Goal: Complete application form

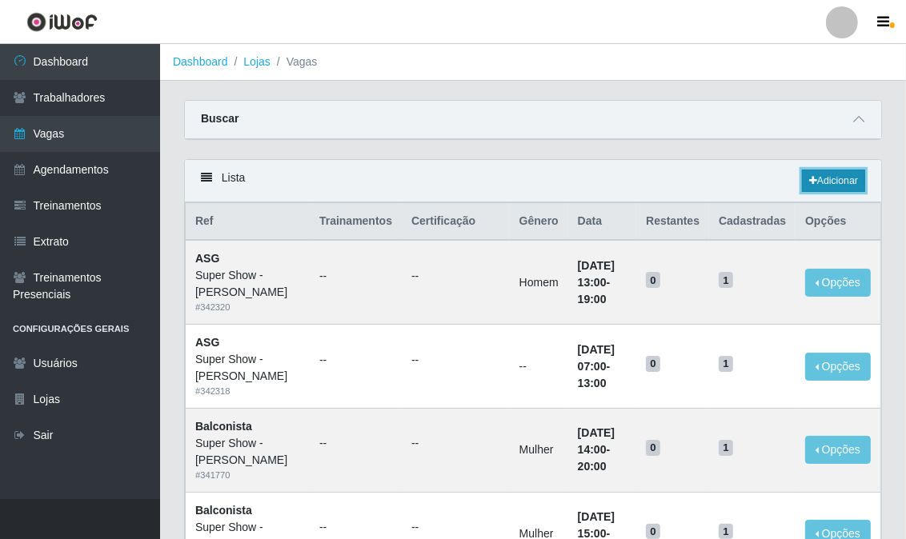
click at [842, 177] on link "Adicionar" at bounding box center [833, 181] width 63 height 22
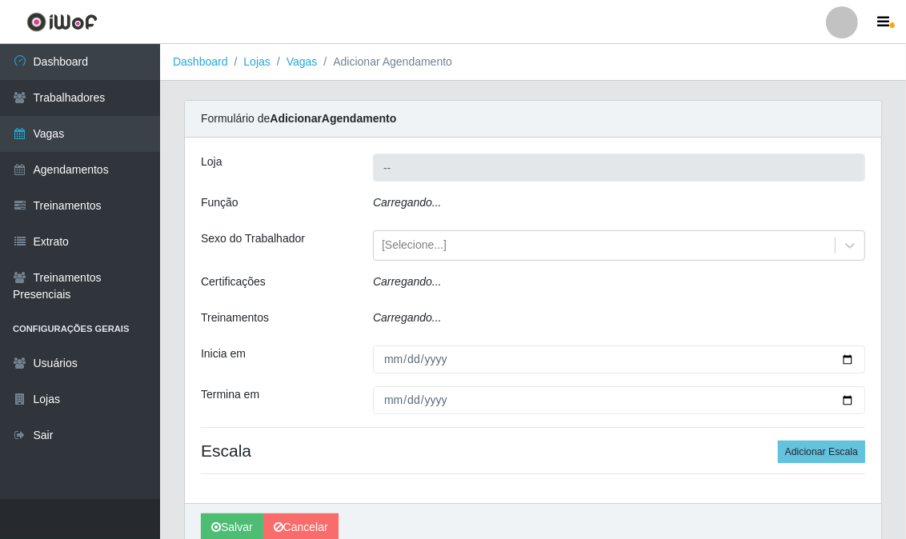
type input "Super Show - [PERSON_NAME]"
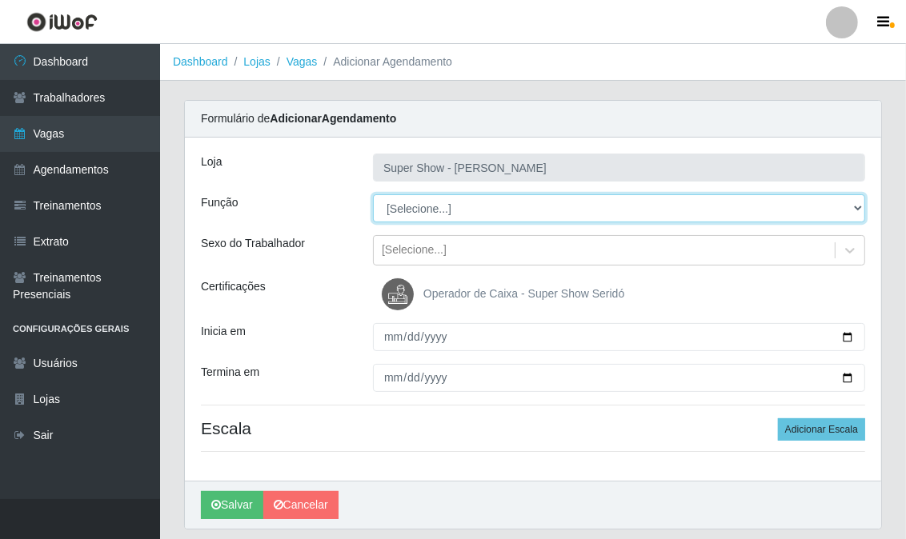
click at [437, 210] on select "[Selecione...] ASG Auxiliar de Estacionamento Balconista Embalador Embalador + …" at bounding box center [619, 208] width 492 height 28
select select "16"
click at [373, 194] on select "[Selecione...] ASG Auxiliar de Estacionamento Balconista Embalador Embalador + …" at bounding box center [619, 208] width 492 height 28
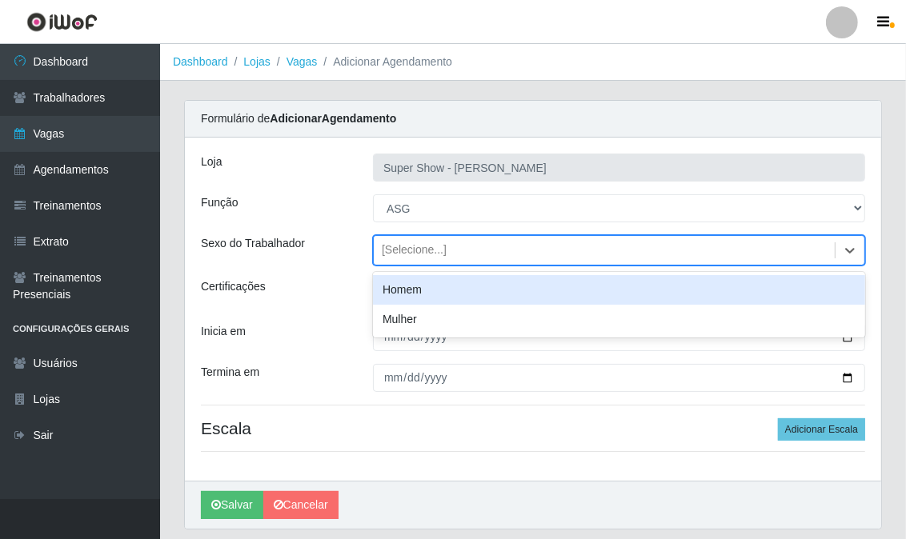
click at [414, 256] on div "[Selecione...]" at bounding box center [414, 250] width 65 height 17
click at [416, 254] on div "[Selecione...]" at bounding box center [414, 250] width 65 height 17
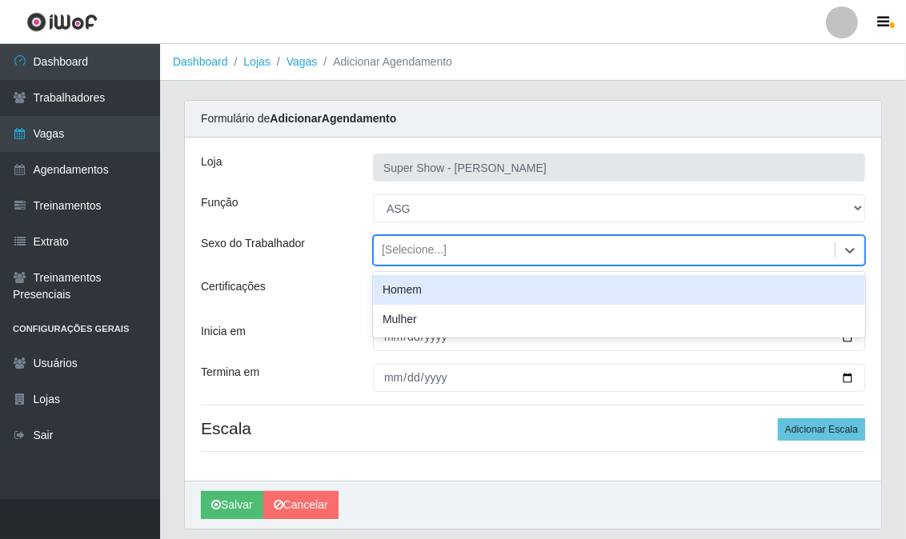
click at [413, 284] on div "Homem" at bounding box center [619, 290] width 492 height 30
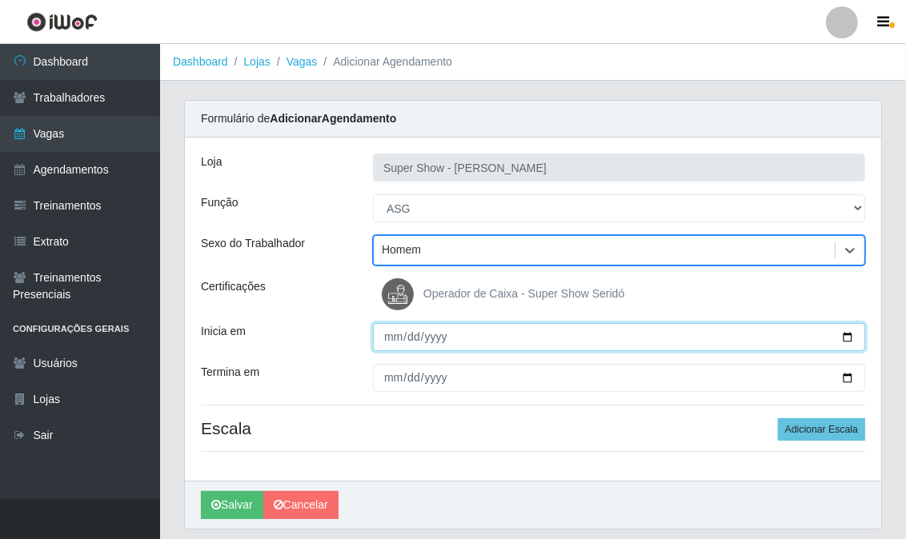
click at [389, 333] on input "Inicia em" at bounding box center [619, 337] width 492 height 28
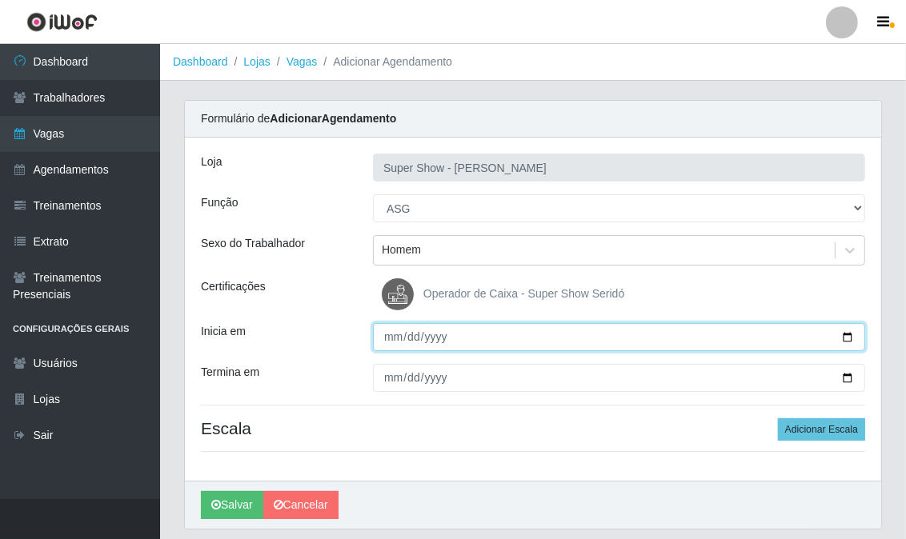
click at [389, 333] on input "Inicia em" at bounding box center [619, 337] width 492 height 28
type input "2025-09-09"
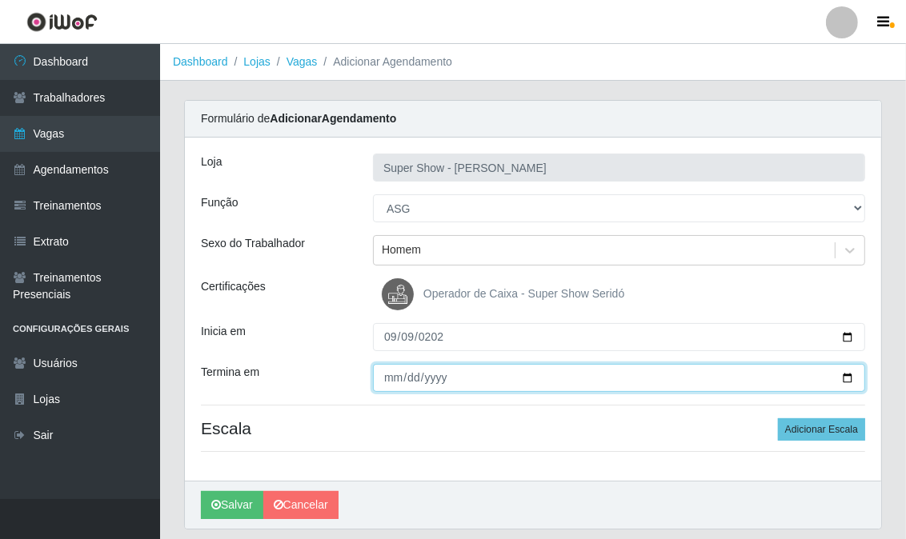
click at [397, 381] on input "Termina em" at bounding box center [619, 378] width 492 height 28
type input "2025-09-09"
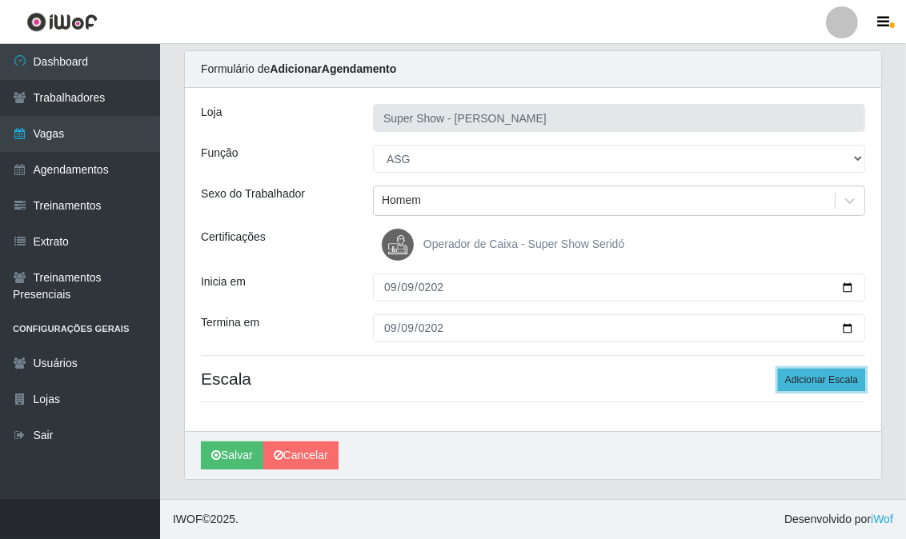
click at [795, 378] on button "Adicionar Escala" at bounding box center [821, 380] width 87 height 22
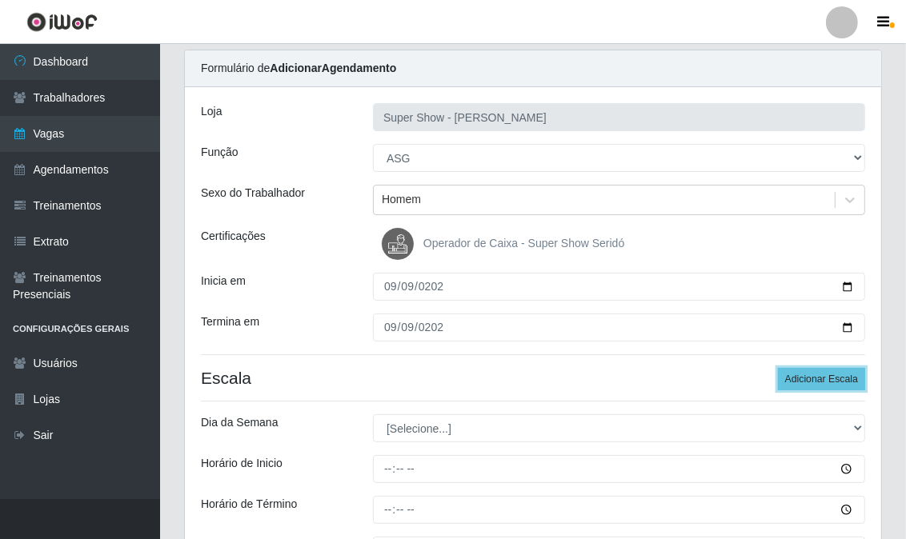
scroll to position [139, 0]
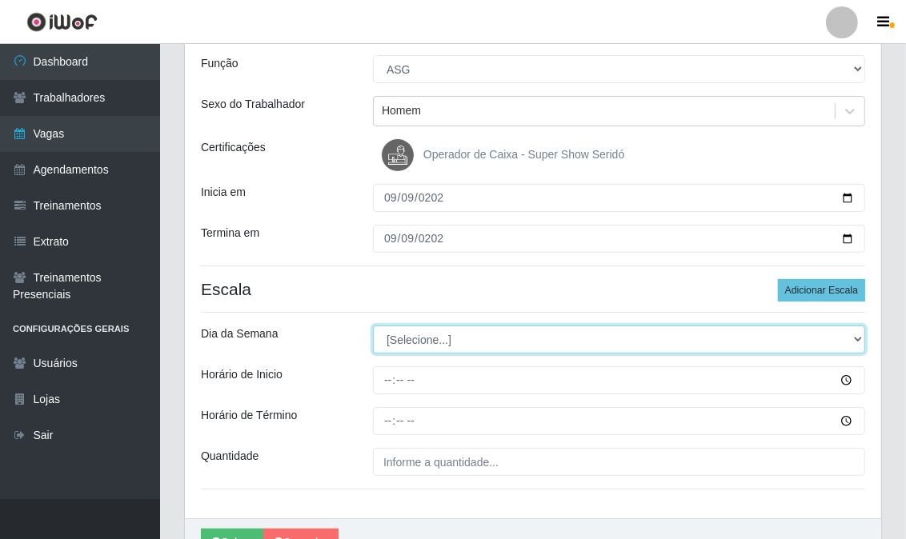
click at [435, 346] on select "[Selecione...] Segunda Terça Quarta Quinta Sexta Sábado Domingo" at bounding box center [619, 340] width 492 height 28
select select "2"
click at [373, 326] on select "[Selecione...] Segunda Terça Quarta Quinta Sexta Sábado Domingo" at bounding box center [619, 340] width 492 height 28
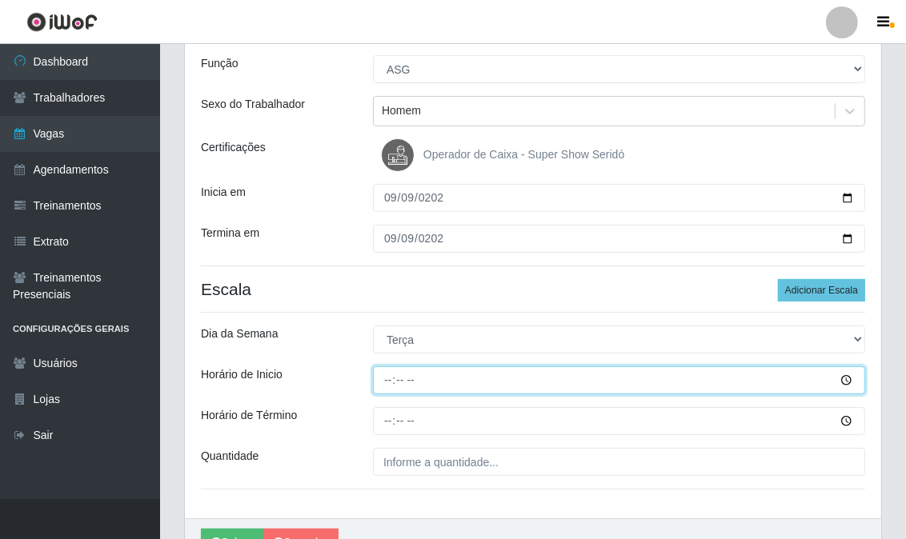
click at [385, 376] on input "Horário de Inicio" at bounding box center [619, 380] width 492 height 28
click at [386, 376] on input "Horário de Inicio" at bounding box center [619, 380] width 492 height 28
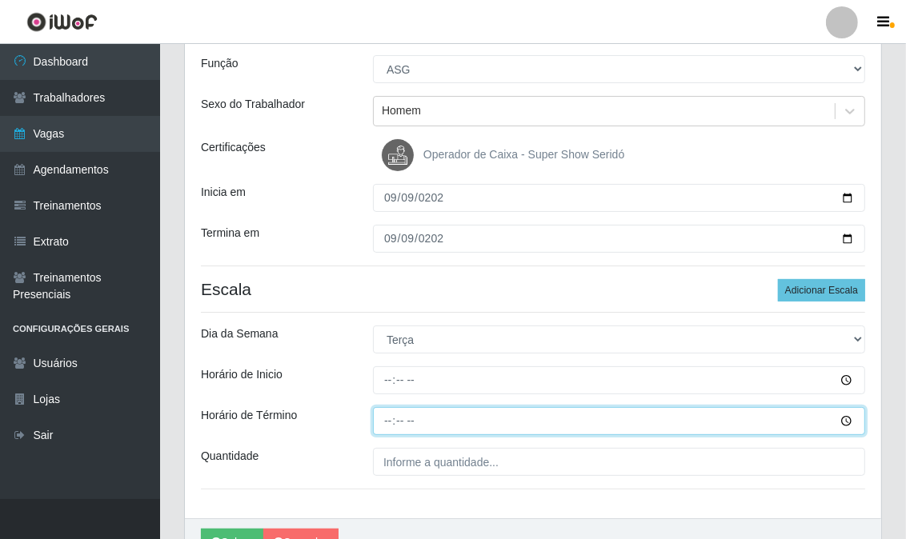
click at [385, 421] on input "Horário de Término" at bounding box center [619, 421] width 492 height 28
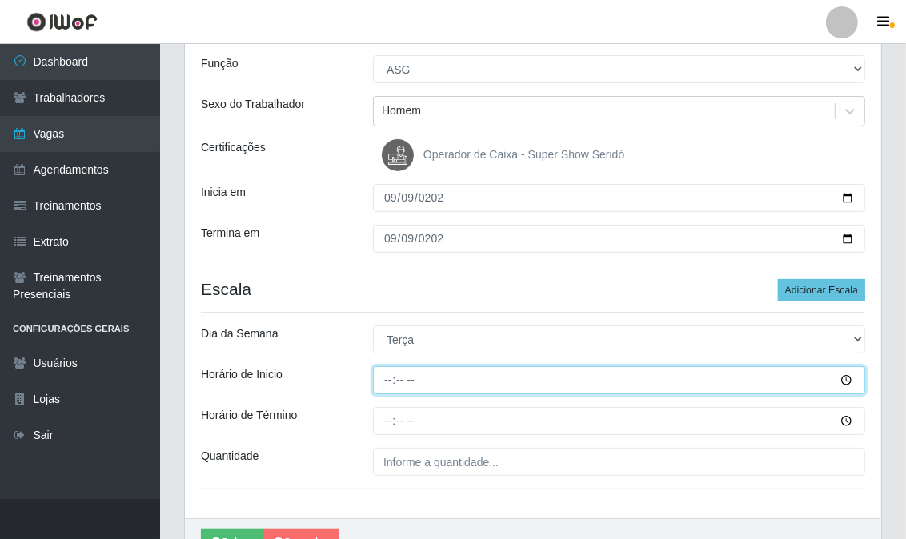
click at [385, 380] on input "Horário de Inicio" at bounding box center [619, 380] width 492 height 28
type input "13:00"
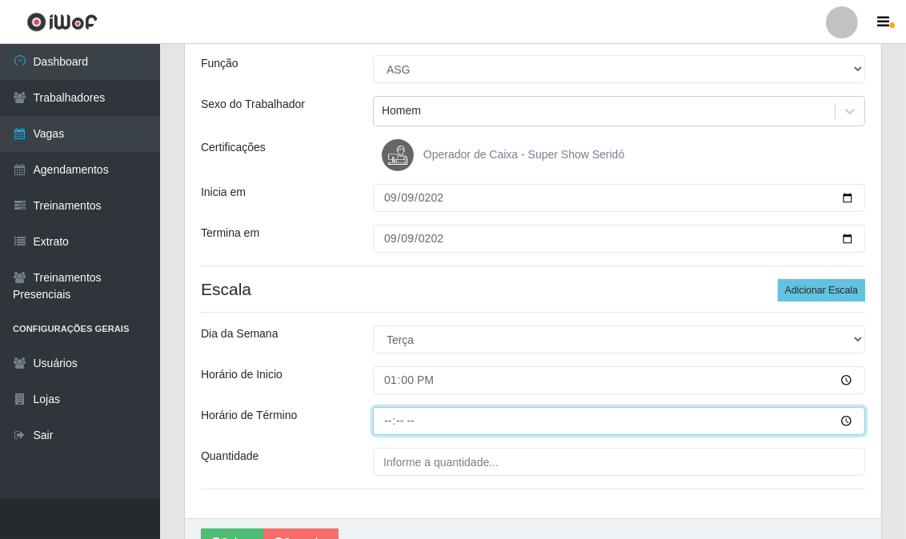
click at [386, 428] on input "Horário de Término" at bounding box center [619, 421] width 492 height 28
type input "19:00"
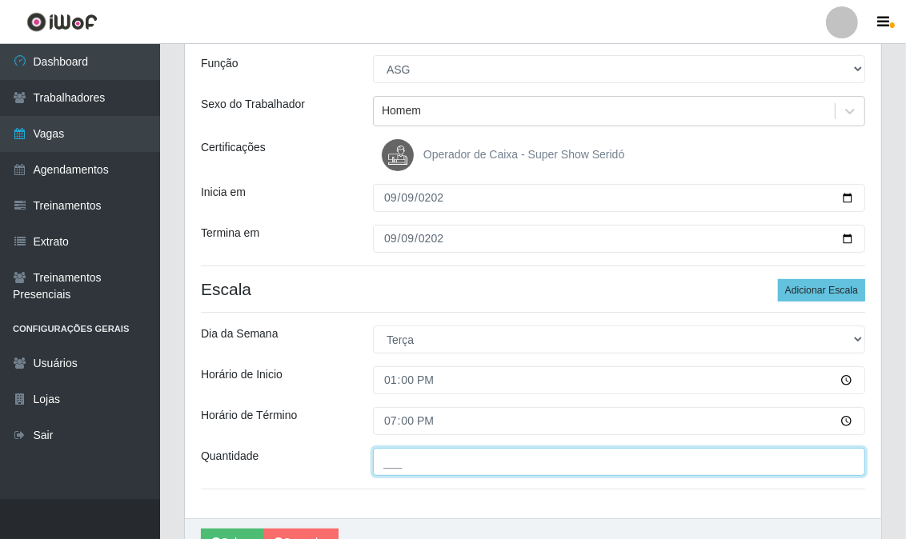
drag, startPoint x: 397, startPoint y: 475, endPoint x: 397, endPoint y: 462, distance: 12.8
click at [397, 470] on input "___" at bounding box center [619, 462] width 492 height 28
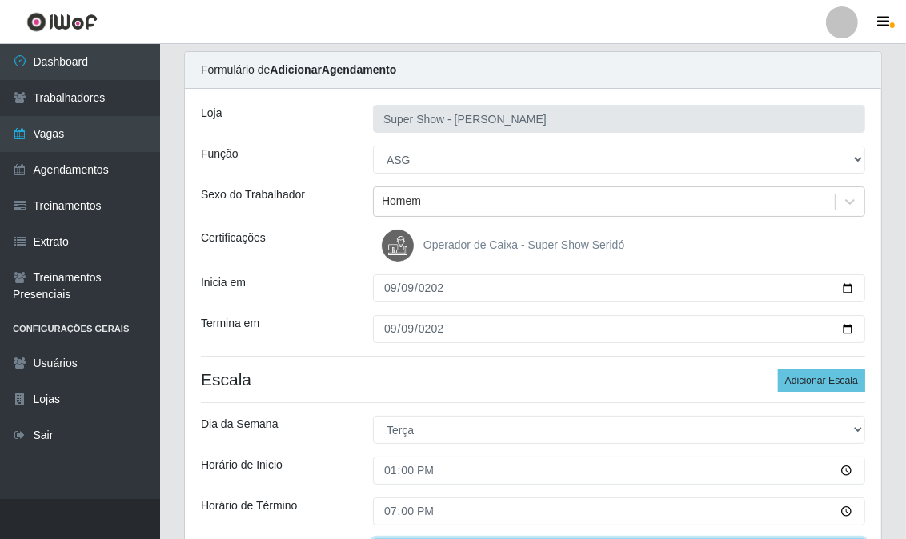
scroll to position [226, 0]
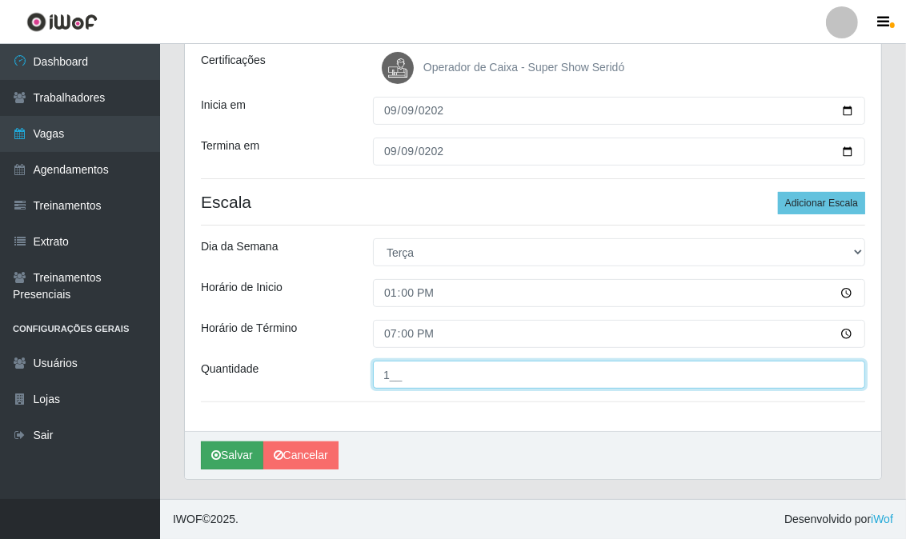
type input "1__"
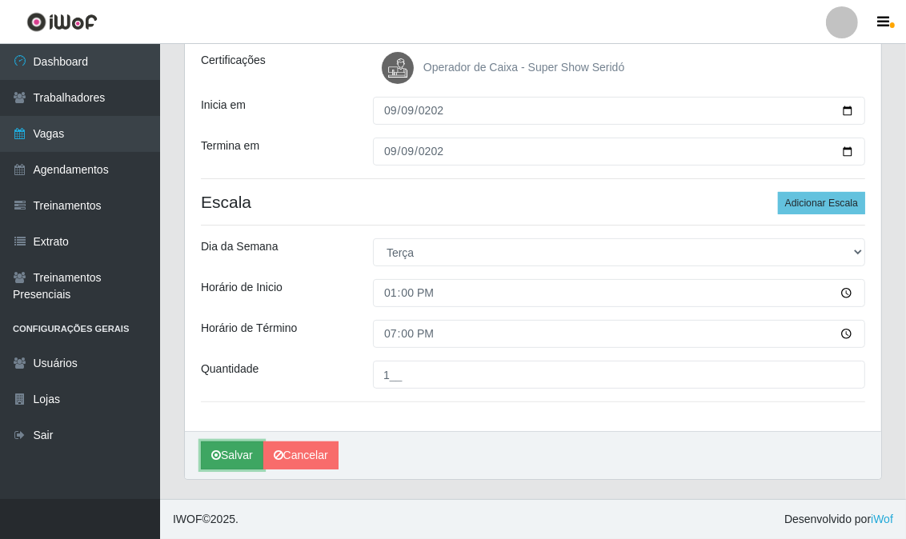
click at [219, 451] on icon "submit" at bounding box center [216, 455] width 10 height 11
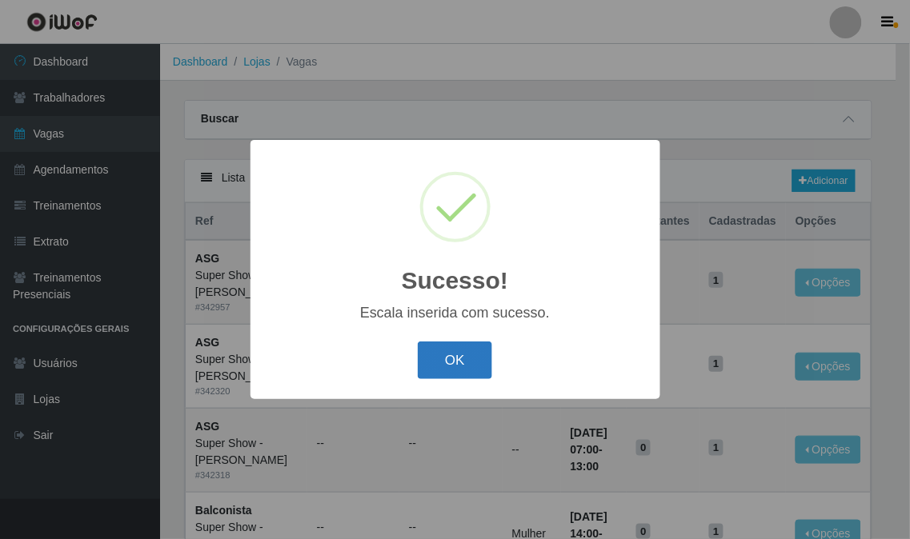
click at [442, 360] on button "OK" at bounding box center [455, 361] width 74 height 38
